Goal: Task Accomplishment & Management: Manage account settings

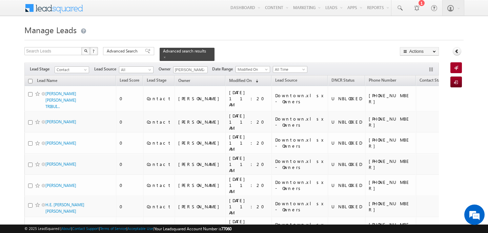
click at [151, 28] on h1 "Manage Leads" at bounding box center [243, 29] width 439 height 13
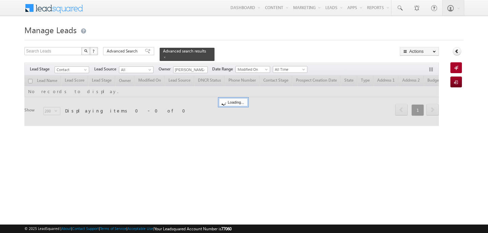
click at [309, 47] on div "Search Leads X ? 0 results found Advanced Search Advanced Search Advanced searc…" at bounding box center [231, 54] width 414 height 14
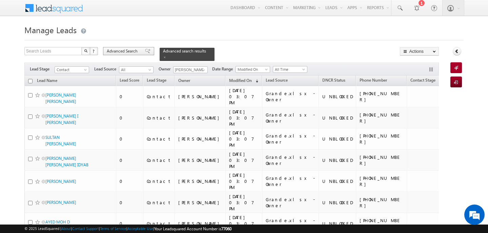
click at [130, 55] on div "Advanced Search" at bounding box center [128, 51] width 51 height 8
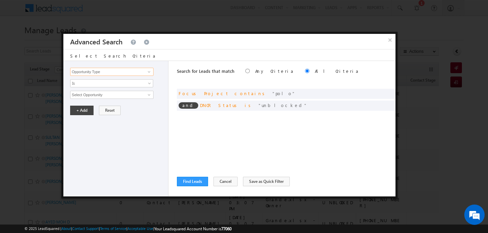
click at [116, 70] on input "Opportunity Type" at bounding box center [111, 72] width 83 height 8
click at [387, 41] on button "×" at bounding box center [389, 40] width 11 height 12
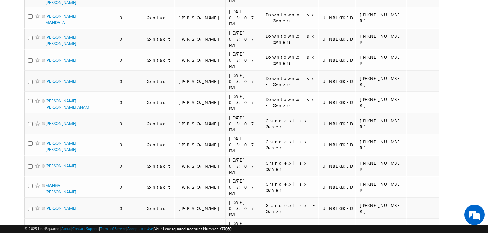
scroll to position [3501, 0]
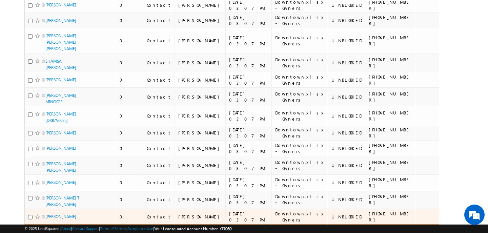
scroll to position [0, 0]
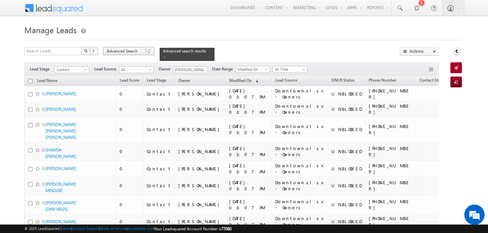
click at [112, 51] on span "Advanced Search" at bounding box center [123, 51] width 33 height 6
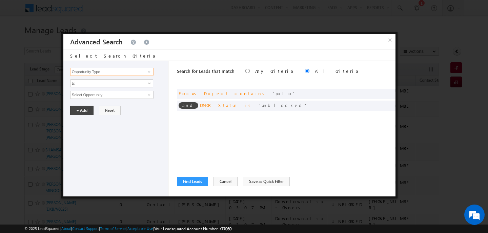
click at [119, 69] on input "Opportunity Type" at bounding box center [111, 72] width 83 height 8
click at [110, 86] on link "Lead Source" at bounding box center [111, 86] width 83 height 8
type input "Lead Source"
click at [110, 86] on span "Is" at bounding box center [107, 83] width 74 height 6
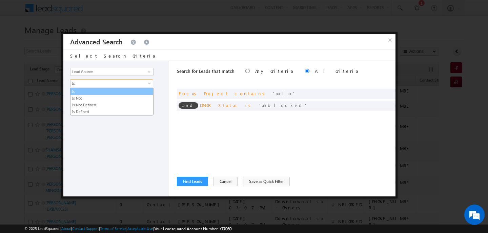
click at [97, 90] on link "Is" at bounding box center [111, 91] width 83 height 6
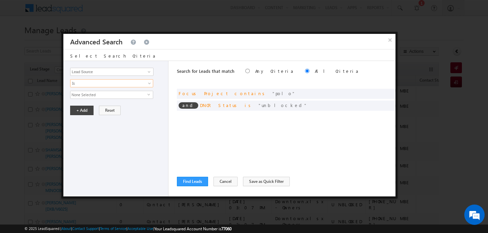
click at [97, 96] on span "None Selected" at bounding box center [108, 94] width 77 height 7
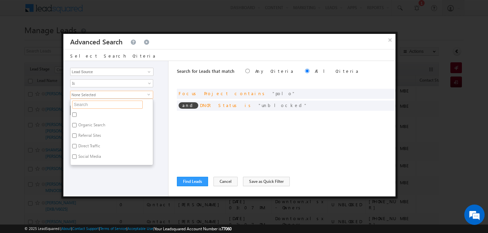
click at [96, 104] on input "text" at bounding box center [107, 105] width 70 height 8
type input "nad"
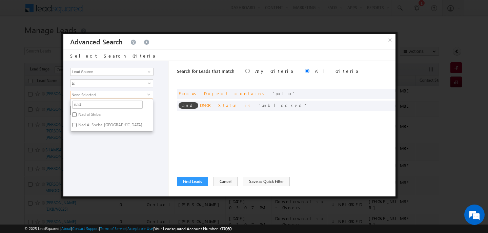
type input "nad"
click at [77, 115] on label "Nad al Shiba" at bounding box center [88, 115] width 37 height 11
click at [77, 115] on input "Nad al Shiba" at bounding box center [74, 114] width 4 height 4
checkbox input "true"
click at [76, 127] on label "Nad Al Sheba-[GEOGRAPHIC_DATA]" at bounding box center [109, 126] width 79 height 11
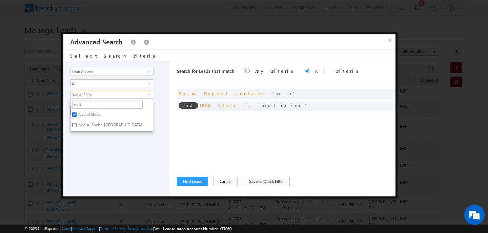
click at [76, 127] on input "Nad Al Sheba-[GEOGRAPHIC_DATA]" at bounding box center [74, 125] width 4 height 4
checkbox input "true"
click at [89, 141] on div "Opportunity Type Lead Activity Task Sales Group Prospect Id Address 1 Address 2…" at bounding box center [115, 129] width 105 height 136
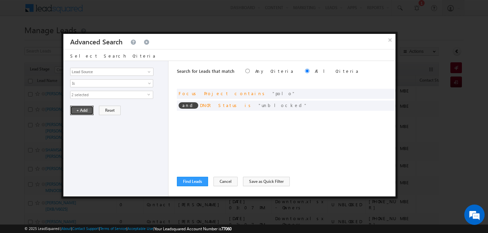
click at [83, 112] on button "+ Add" at bounding box center [81, 110] width 23 height 9
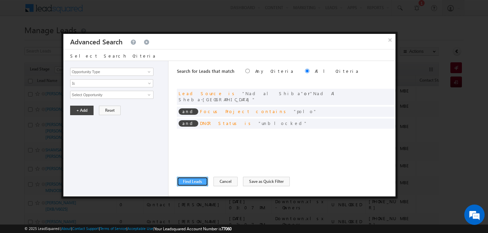
click at [188, 183] on button "Find Leads" at bounding box center [192, 181] width 31 height 9
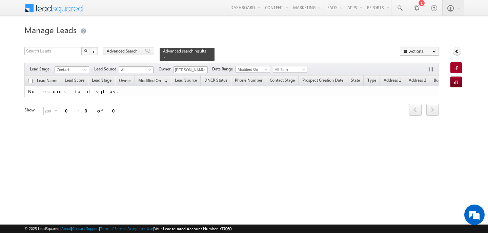
click at [140, 50] on div "Advanced Search" at bounding box center [128, 51] width 51 height 8
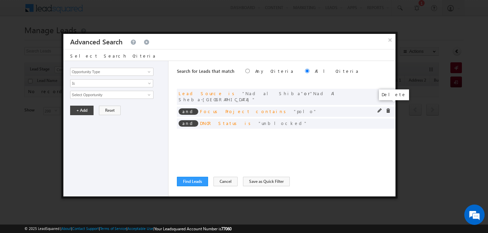
click at [390, 108] on span at bounding box center [388, 110] width 5 height 5
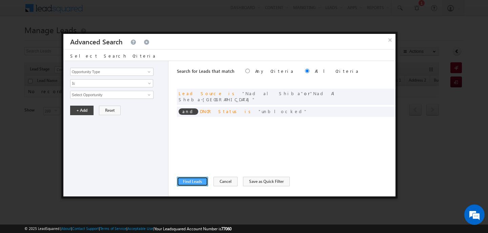
click at [187, 181] on button "Find Leads" at bounding box center [192, 181] width 31 height 9
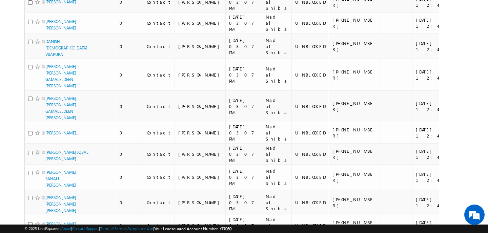
scroll to position [3584, 0]
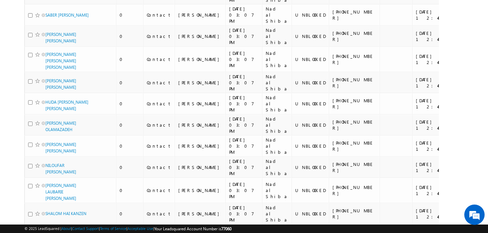
click at [46, 220] on li "100" at bounding box center [48, 221] width 16 height 7
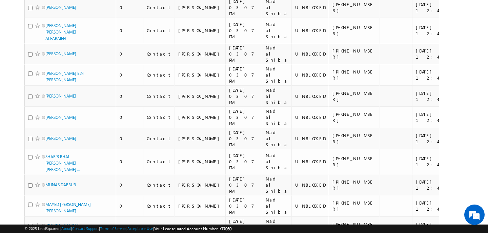
scroll to position [0, 0]
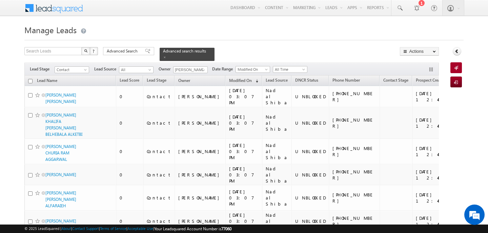
click at [32, 81] on input "checkbox" at bounding box center [30, 81] width 4 height 4
checkbox input "true"
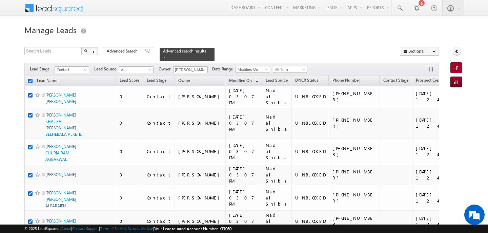
checkbox input "true"
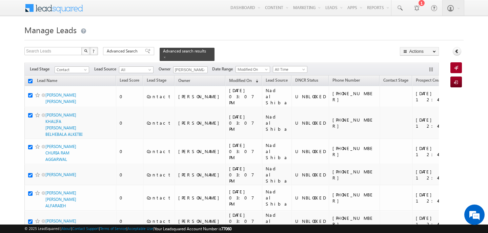
checkbox input "true"
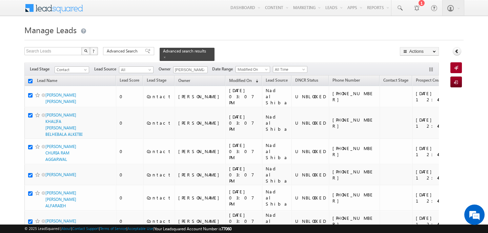
checkbox input "true"
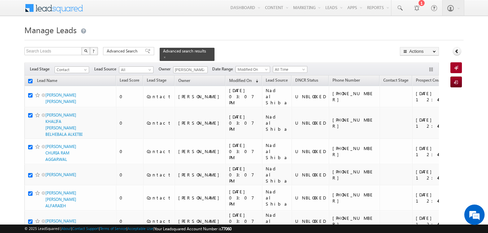
checkbox input "true"
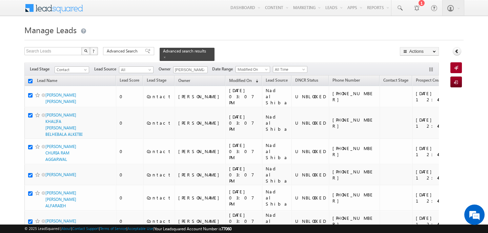
checkbox input "true"
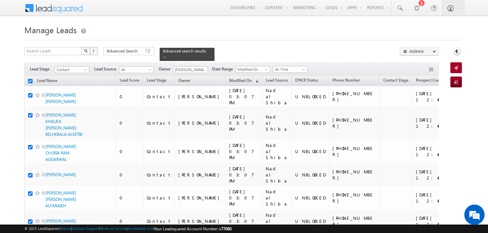
checkbox input "true"
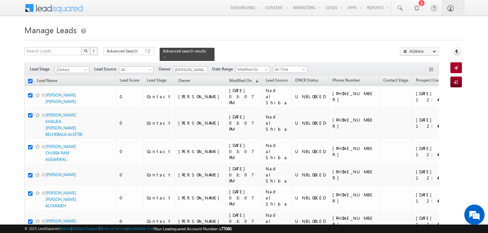
checkbox input "true"
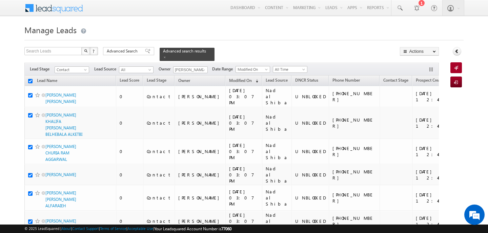
checkbox input "true"
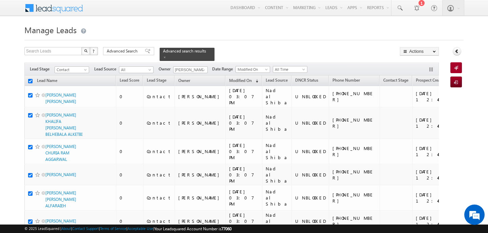
checkbox input "true"
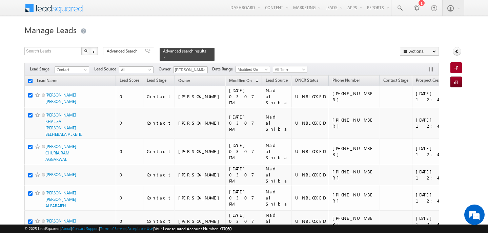
checkbox input "true"
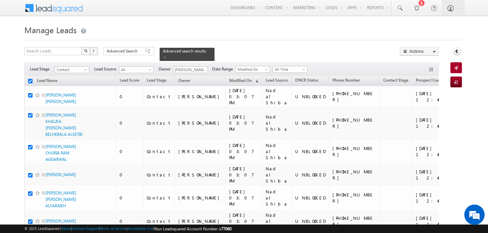
checkbox input "true"
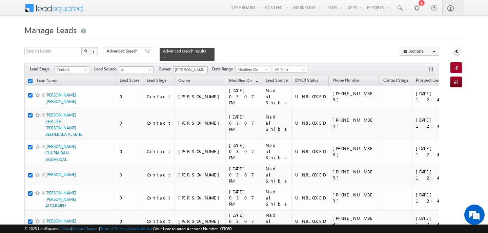
checkbox input "true"
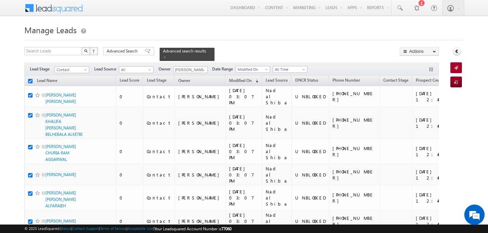
checkbox input "true"
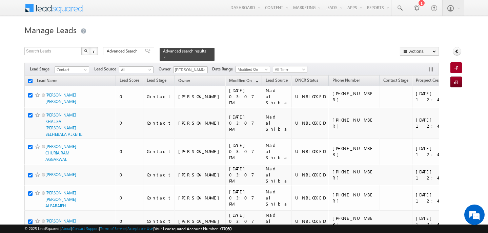
checkbox input "true"
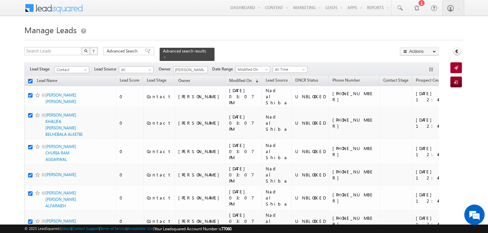
checkbox input "true"
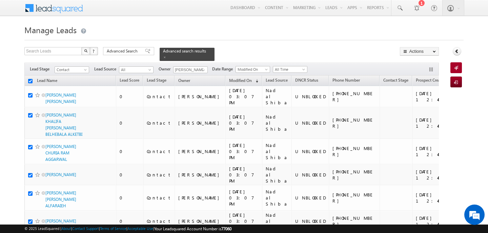
checkbox input "true"
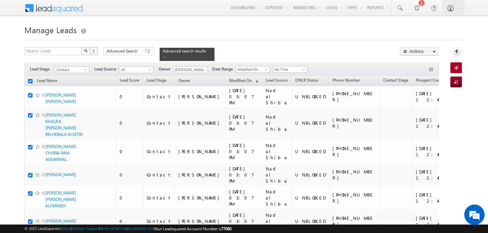
checkbox input "true"
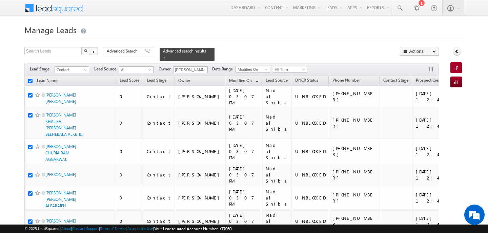
checkbox input "true"
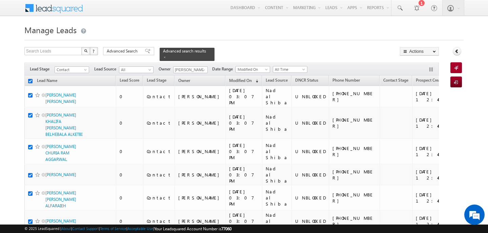
checkbox input "true"
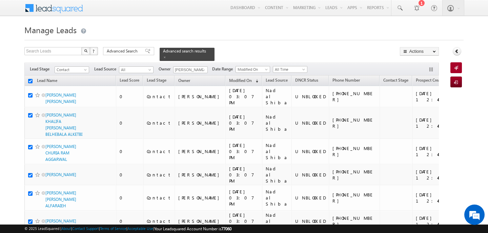
checkbox input "true"
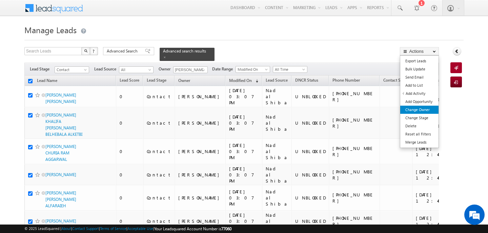
click at [421, 108] on link "Change Owner" at bounding box center [419, 110] width 38 height 8
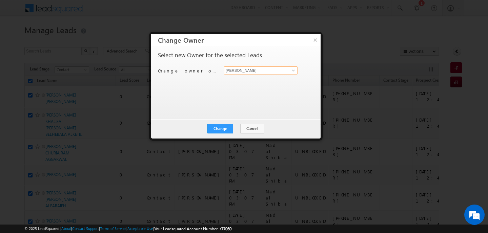
click at [258, 67] on input "[PERSON_NAME]" at bounding box center [261, 70] width 74 height 8
click at [254, 80] on link "[PERSON_NAME] [EMAIL_ADDRESS][PERSON_NAME][DOMAIN_NAME]" at bounding box center [261, 81] width 74 height 13
type input "[PERSON_NAME]"
click at [225, 130] on button "Change" at bounding box center [220, 128] width 26 height 9
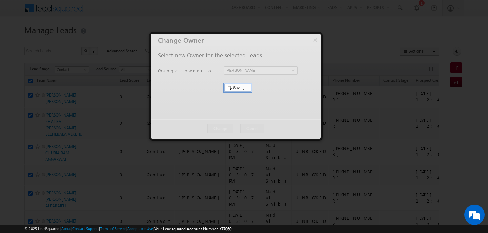
click at [234, 130] on div at bounding box center [235, 86] width 169 height 105
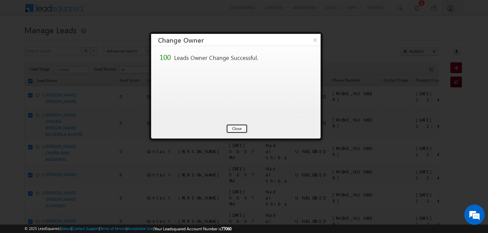
click at [234, 130] on button "Close" at bounding box center [237, 128] width 22 height 9
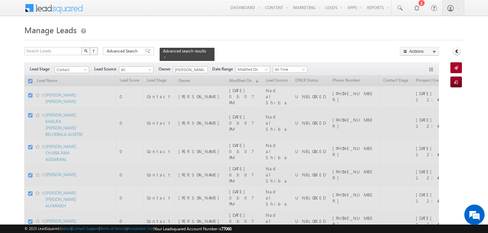
checkbox input "false"
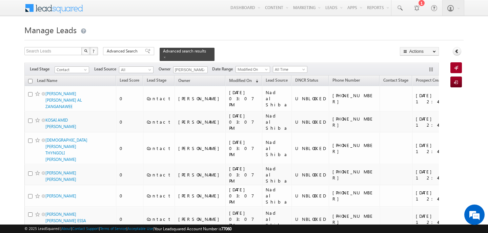
click at [30, 81] on input "checkbox" at bounding box center [30, 81] width 4 height 4
checkbox input "true"
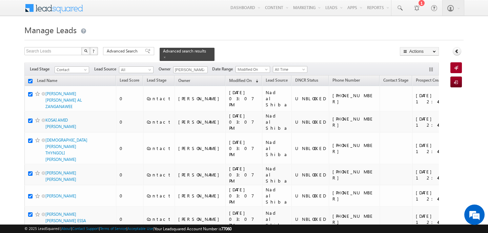
checkbox input "true"
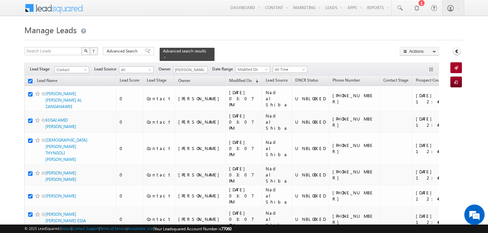
checkbox input "true"
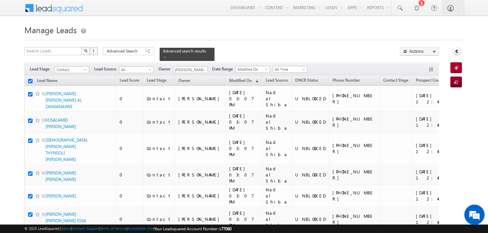
checkbox input "true"
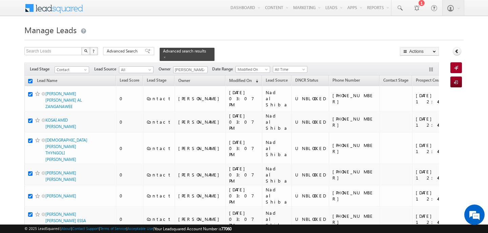
checkbox input "true"
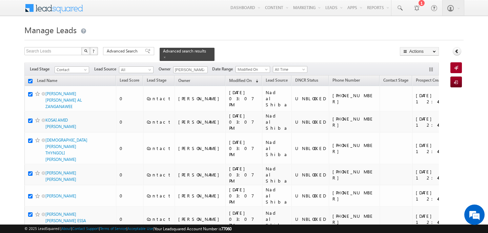
checkbox input "true"
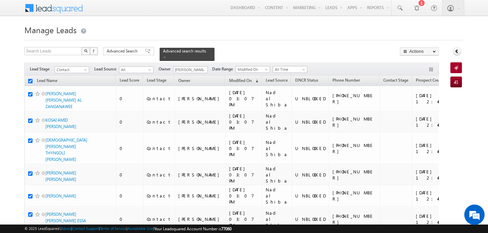
checkbox input "true"
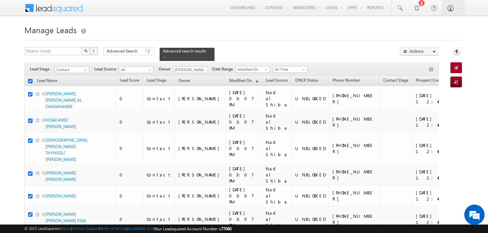
checkbox input "true"
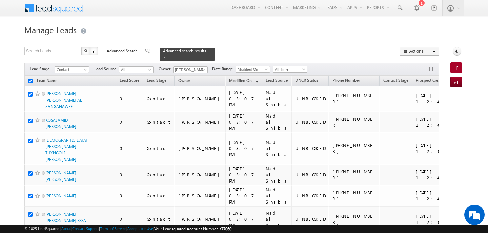
checkbox input "true"
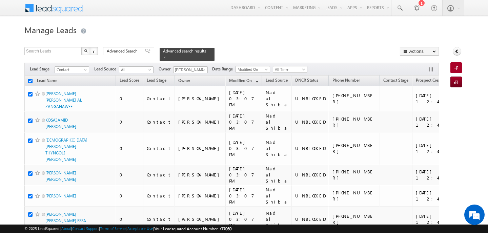
checkbox input "true"
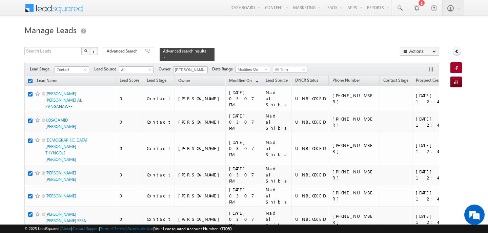
checkbox input "true"
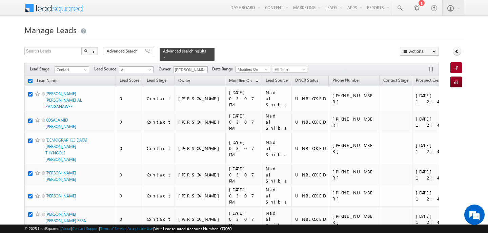
checkbox input "true"
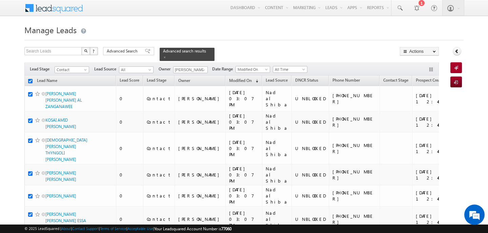
checkbox input "true"
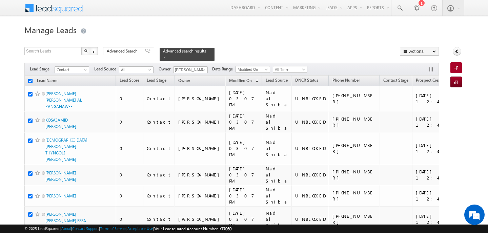
checkbox input "true"
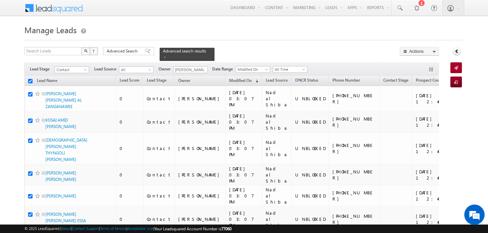
checkbox input "true"
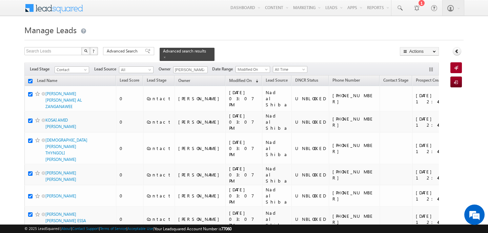
checkbox input "true"
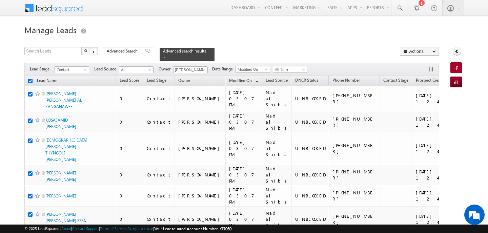
checkbox input "true"
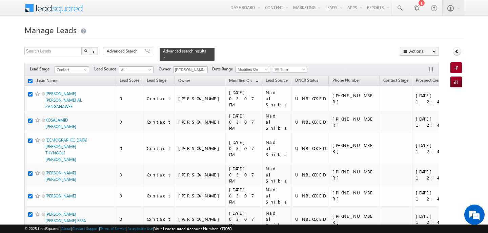
checkbox input "true"
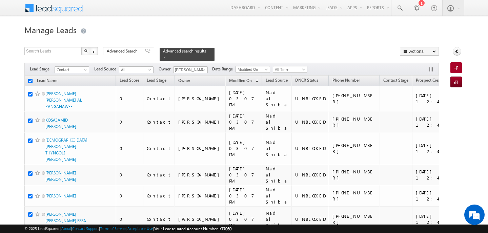
checkbox input "true"
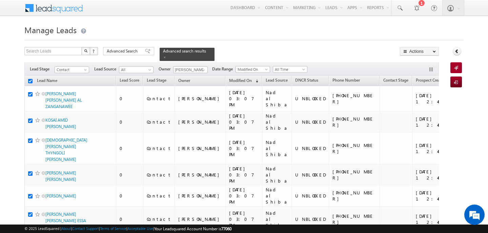
checkbox input "true"
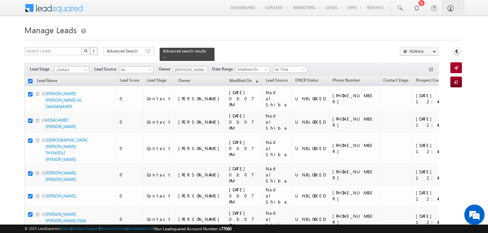
checkbox input "true"
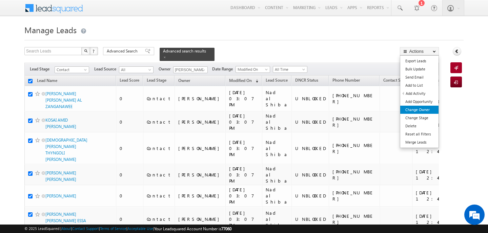
click at [427, 108] on link "Change Owner" at bounding box center [419, 110] width 38 height 8
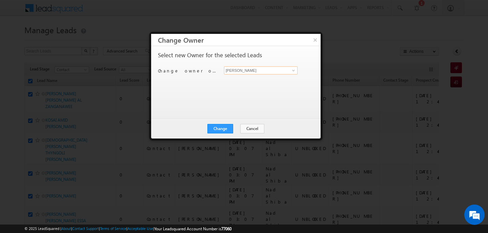
click at [250, 71] on input "[PERSON_NAME]" at bounding box center [261, 70] width 74 height 8
click at [257, 82] on span "mehfooza.memon@indglobal.ae" at bounding box center [257, 83] width 61 height 5
type input "MEHFOOZA MEMON"
click at [221, 130] on button "Change" at bounding box center [220, 128] width 26 height 9
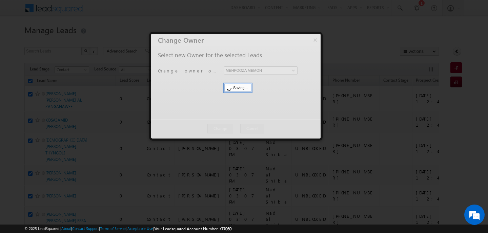
click at [234, 127] on div at bounding box center [235, 86] width 169 height 105
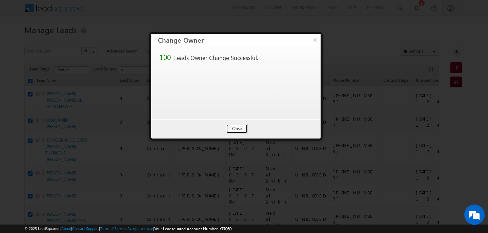
click at [234, 127] on button "Close" at bounding box center [237, 128] width 22 height 9
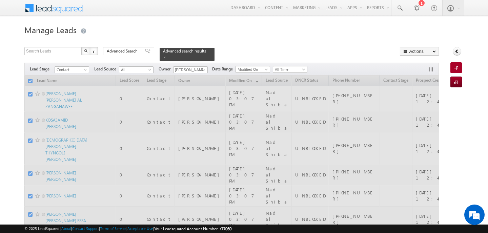
checkbox input "false"
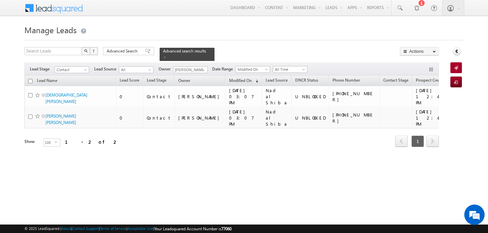
click at [275, 38] on div at bounding box center [243, 38] width 439 height 4
click at [309, 34] on h1 "Manage Leads" at bounding box center [243, 29] width 439 height 13
